Goal: Task Accomplishment & Management: Manage account settings

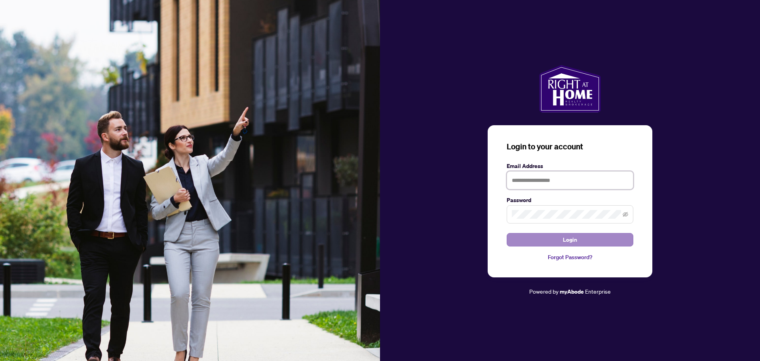
type input "**********"
click at [545, 244] on button "Login" at bounding box center [570, 239] width 127 height 13
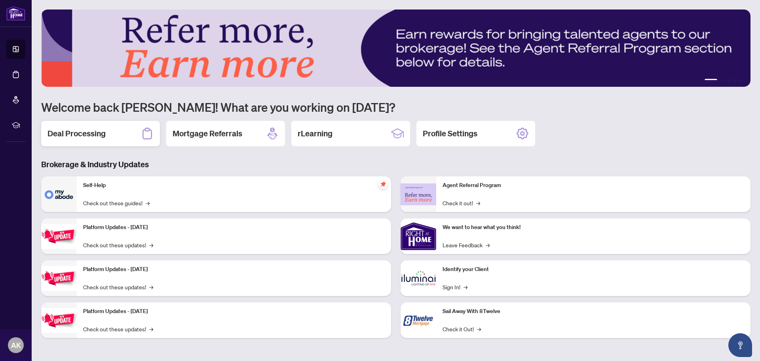
click at [125, 132] on div "Deal Processing" at bounding box center [100, 133] width 119 height 25
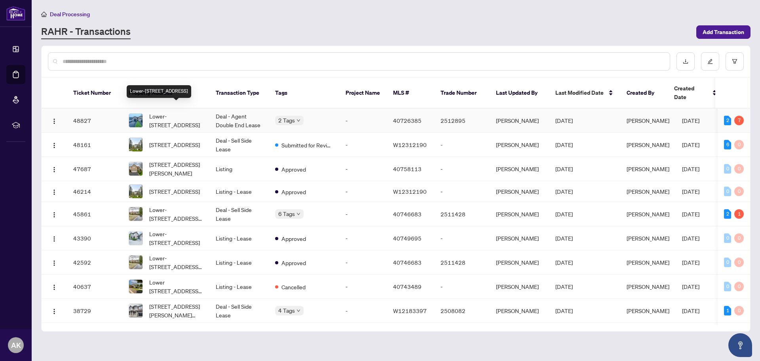
click at [163, 113] on span "Lower-[STREET_ADDRESS]" at bounding box center [176, 120] width 54 height 17
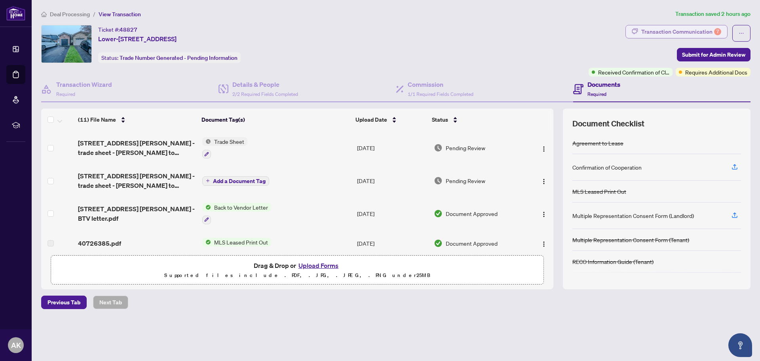
click at [648, 34] on div "Transaction Communication 7" at bounding box center [681, 31] width 80 height 13
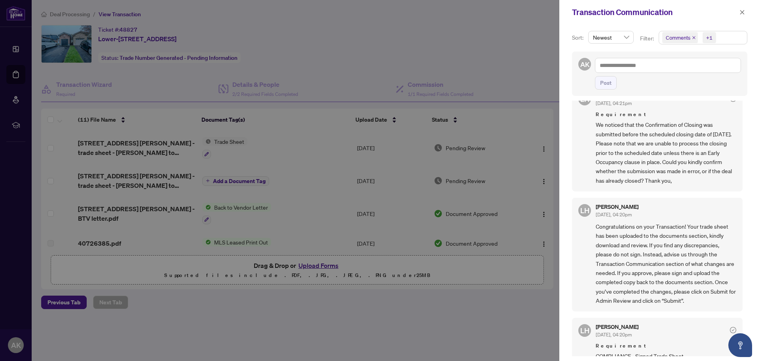
scroll to position [158, 0]
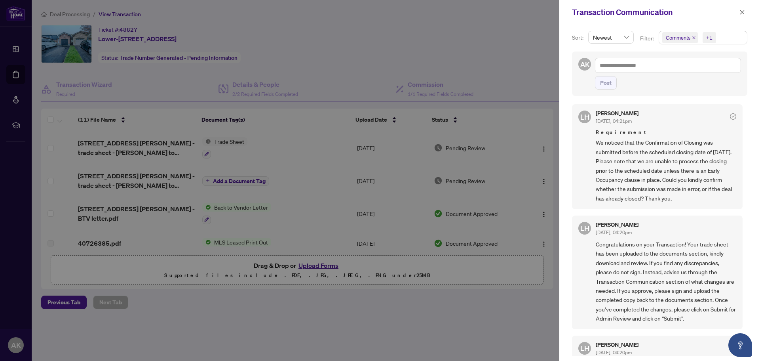
click at [736, 13] on div "Transaction Communication" at bounding box center [654, 12] width 165 height 12
click at [742, 9] on icon "close" at bounding box center [742, 12] width 6 height 6
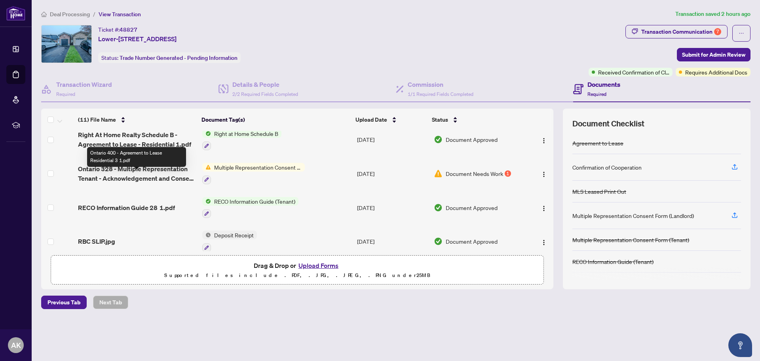
scroll to position [237, 0]
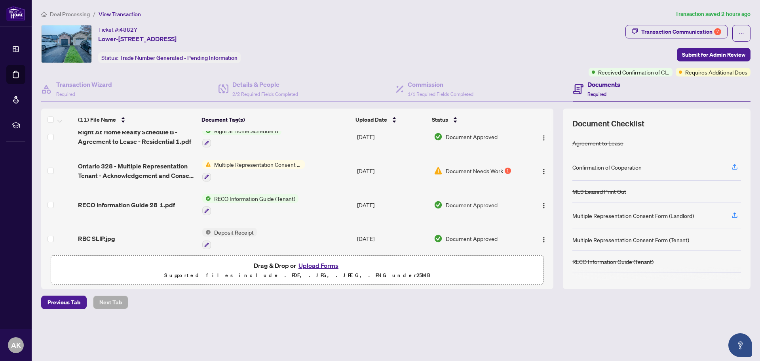
click at [491, 166] on span "Document Needs Work" at bounding box center [474, 170] width 57 height 9
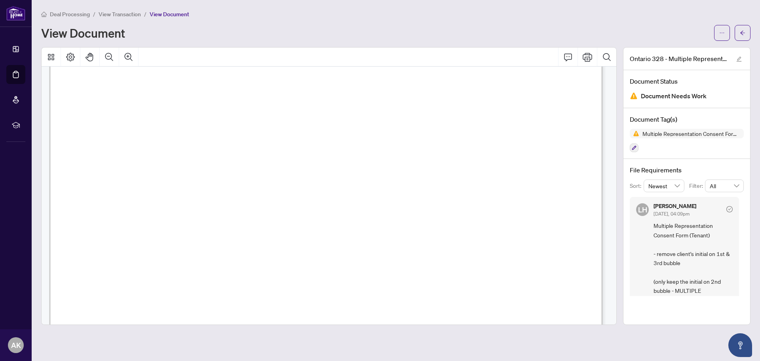
scroll to position [315, 0]
click at [129, 17] on span "View Transaction" at bounding box center [120, 14] width 42 height 7
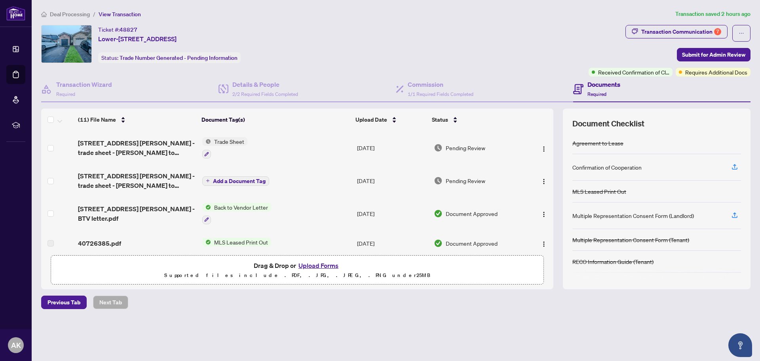
click at [310, 263] on button "Upload Forms" at bounding box center [318, 265] width 45 height 10
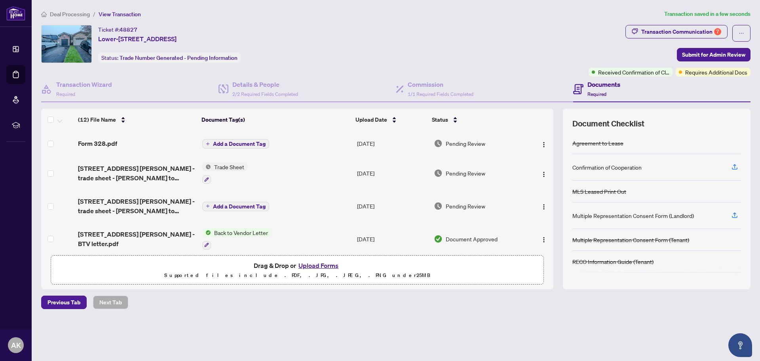
click at [237, 143] on span "Add a Document Tag" at bounding box center [239, 144] width 53 height 6
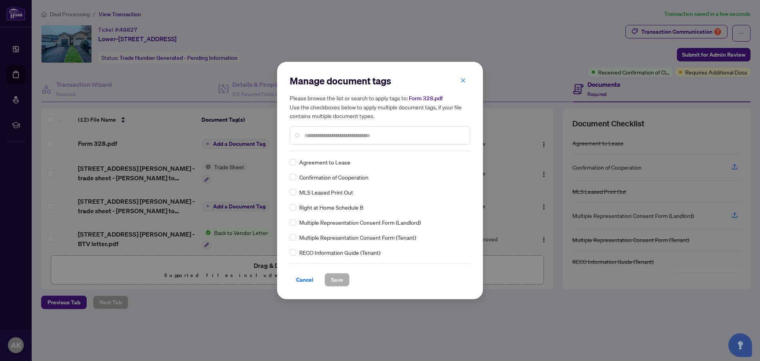
click at [328, 140] on div at bounding box center [380, 135] width 180 height 18
click at [345, 279] on button "Save" at bounding box center [336, 279] width 25 height 13
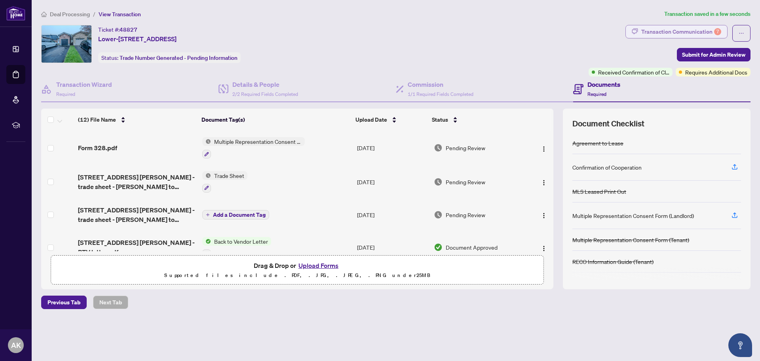
click at [678, 28] on div "Transaction Communication 7" at bounding box center [681, 31] width 80 height 13
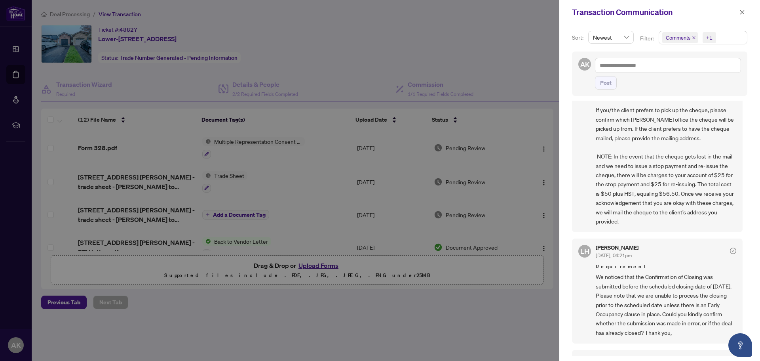
scroll to position [79, 0]
